Goal: Transaction & Acquisition: Purchase product/service

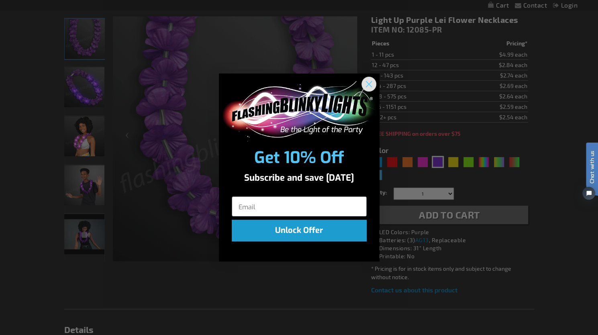
click at [366, 81] on icon "Close dialog" at bounding box center [369, 84] width 6 height 6
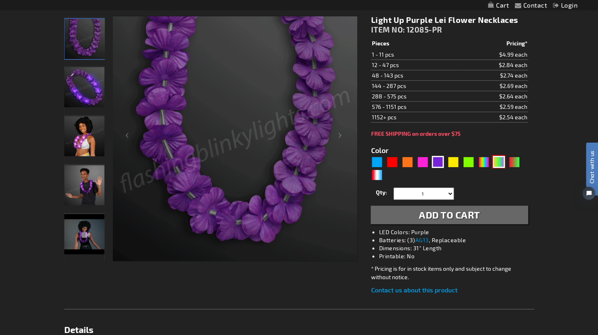
click at [501, 156] on div "PGG" at bounding box center [499, 162] width 12 height 12
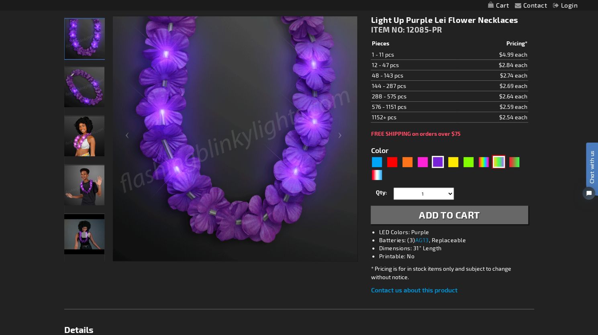
type input "5638"
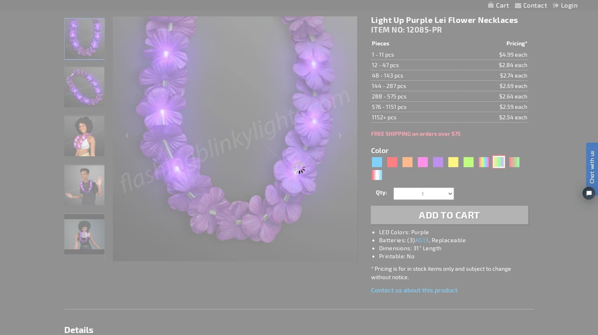
type input "12085-PGG"
type input "Customize - [DATE] Lei Light Up Flower Necklace - ITEM NO: 12085-PGG"
select select
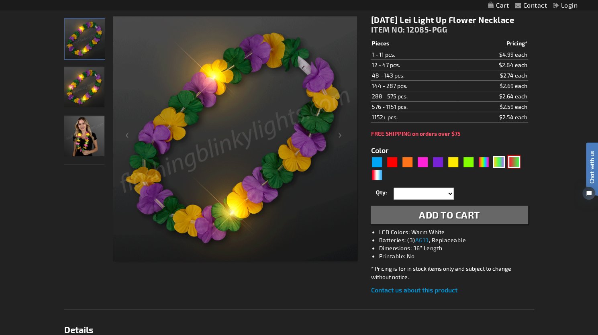
click at [516, 168] on div "RNG" at bounding box center [514, 162] width 12 height 12
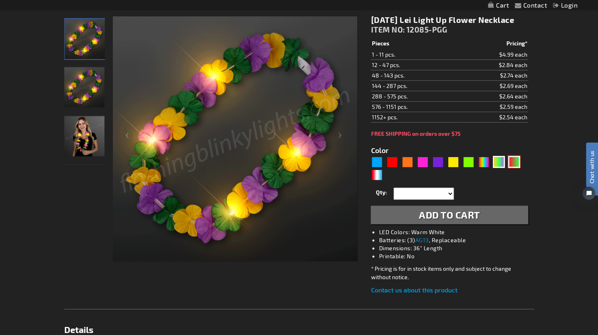
type input "5642"
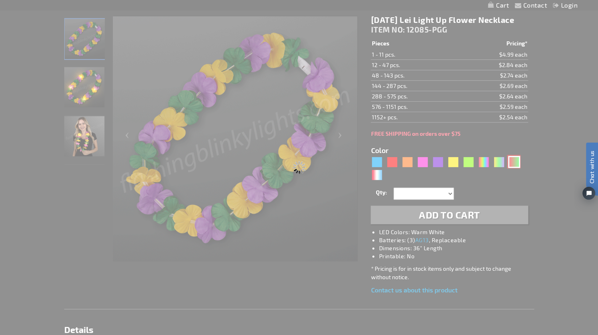
type input "12085-GNR"
type input "Customize - Light Up Hawaiian Christmas [PERSON_NAME] - ITEM NO: 12085-GNR"
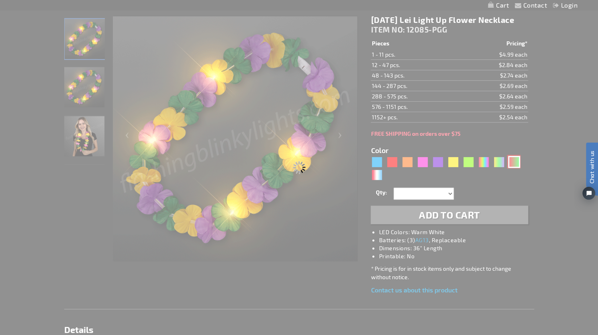
select select
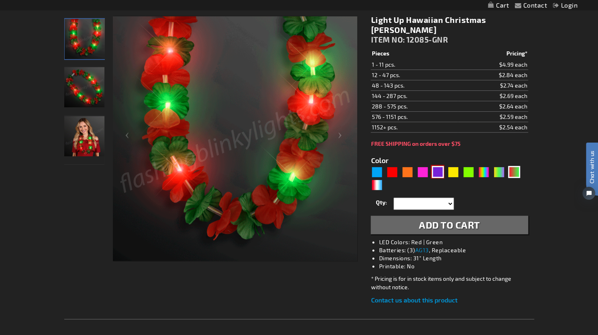
click at [442, 166] on div "Purple" at bounding box center [438, 172] width 12 height 12
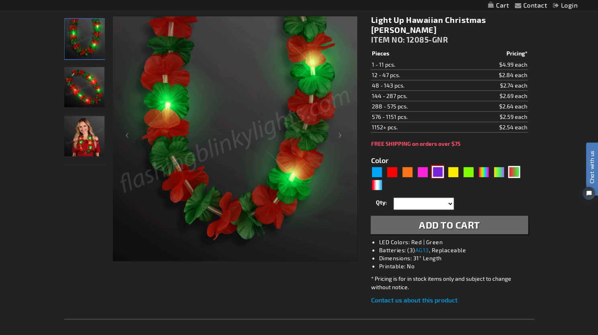
type input "5640"
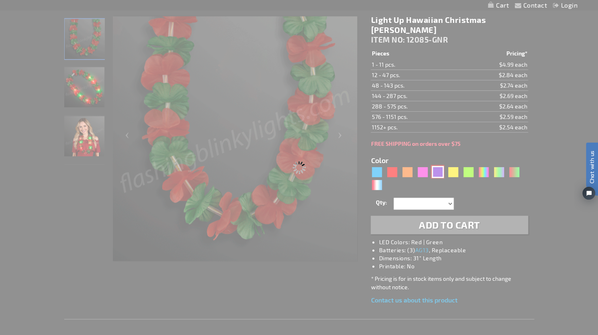
type input "12085-PR"
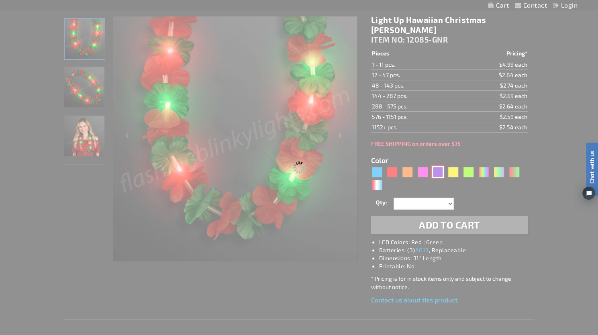
type input "Customize - Light Up Purple Lei Flower Necklaces - ITEM NO: 12085-PR"
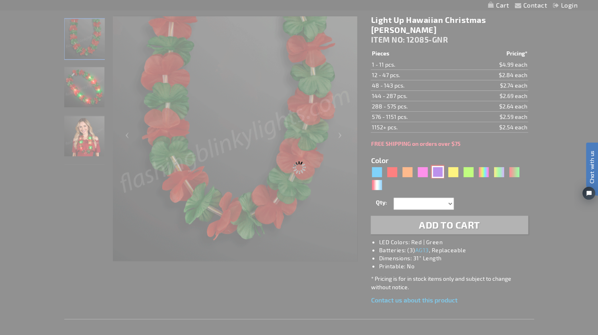
select select
